Goal: Task Accomplishment & Management: Use online tool/utility

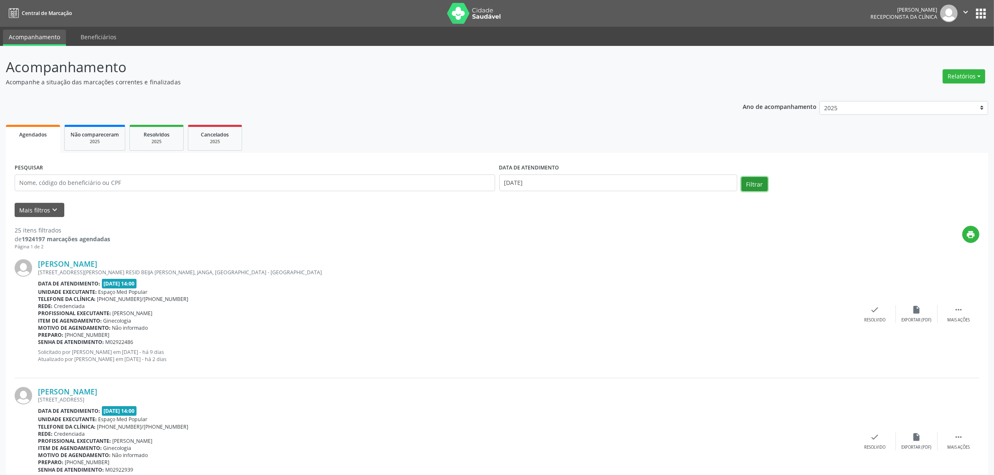
click at [762, 185] on button "Filtrar" at bounding box center [755, 184] width 26 height 14
click at [957, 75] on button "Relatórios" at bounding box center [964, 76] width 43 height 14
click at [953, 89] on link "Agendamentos" at bounding box center [942, 94] width 90 height 12
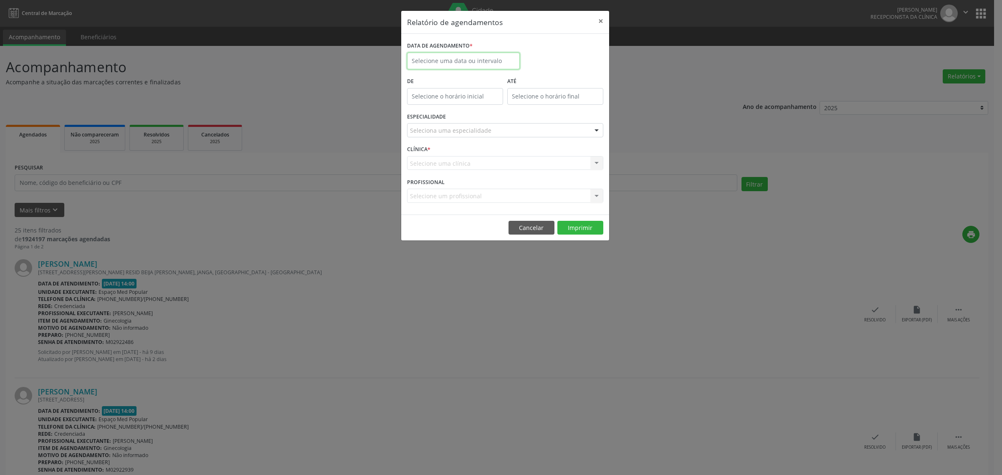
click at [491, 63] on input "text" at bounding box center [463, 61] width 113 height 17
click at [474, 139] on span "17" at bounding box center [471, 138] width 16 height 16
type input "[DATE]"
click at [474, 139] on span "17" at bounding box center [471, 138] width 16 height 16
click at [484, 79] on label "De" at bounding box center [455, 81] width 96 height 13
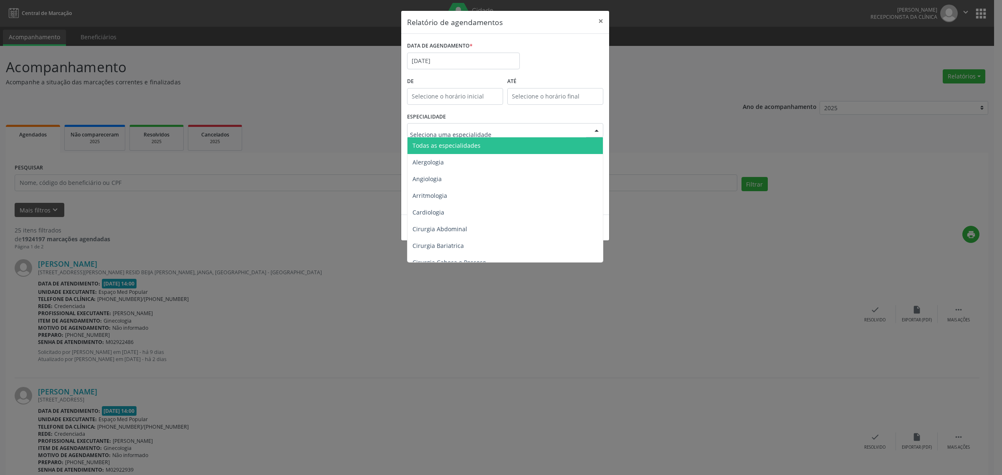
click at [462, 143] on span "Todas as especialidades" at bounding box center [447, 146] width 68 height 8
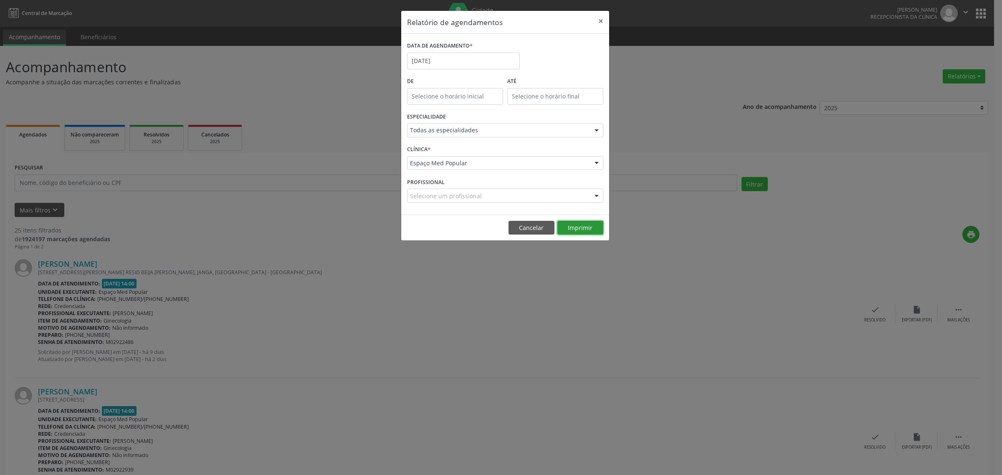
click at [591, 230] on button "Imprimir" at bounding box center [580, 228] width 46 height 14
click at [325, 237] on div "Relatório de agendamentos × DATA DE AGENDAMENTO * [DATE] De ATÉ ESPECIALIDADE T…" at bounding box center [501, 237] width 1002 height 475
click at [600, 21] on button "×" at bounding box center [601, 21] width 17 height 20
